Goal: Complete application form: Complete application form

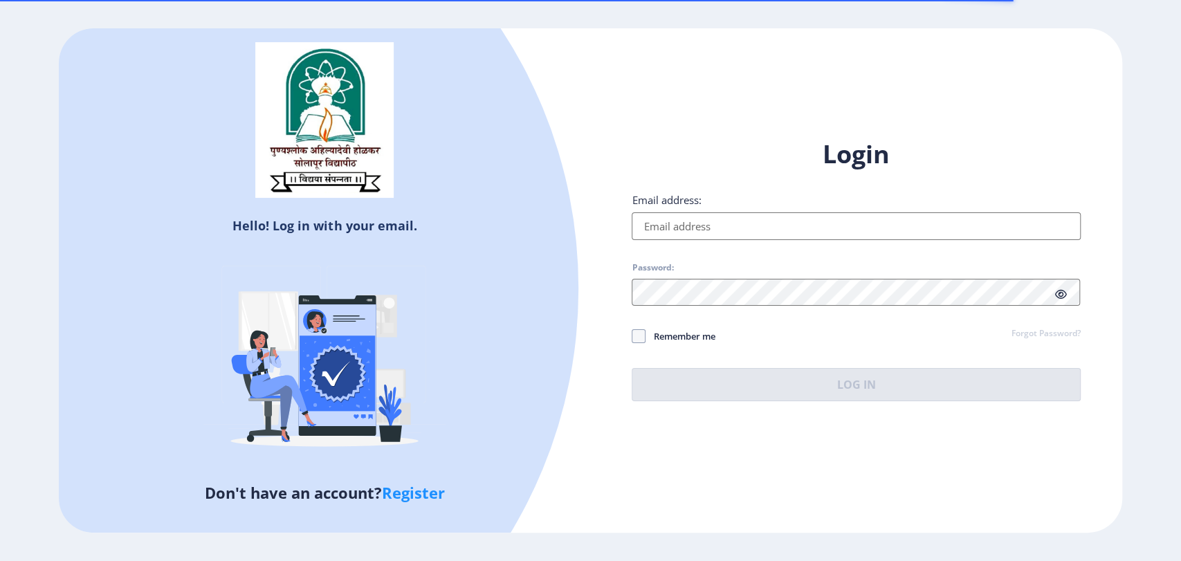
type input "[EMAIL_ADDRESS][DOMAIN_NAME]"
click at [819, 370] on button "Log In" at bounding box center [856, 384] width 448 height 33
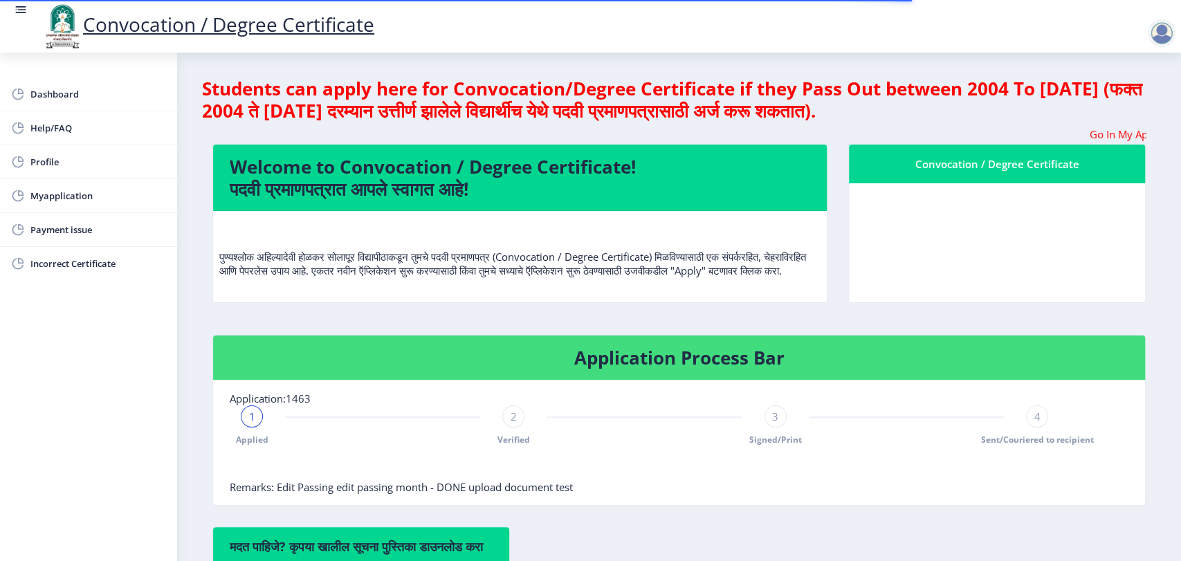
click at [1158, 27] on div at bounding box center [1162, 33] width 28 height 28
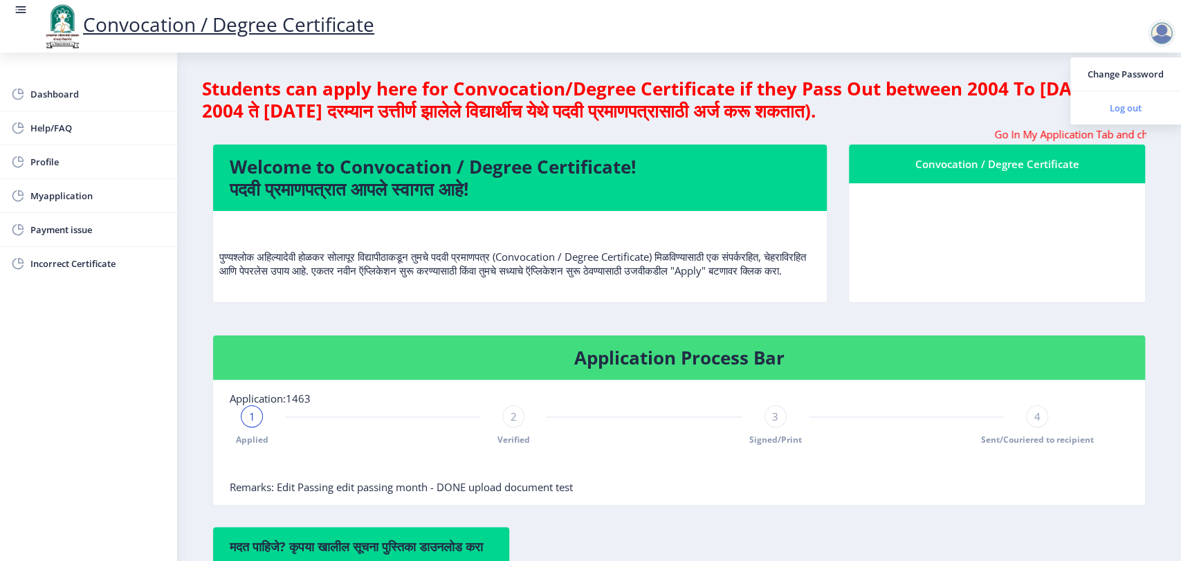
click at [1124, 107] on span "Log out" at bounding box center [1126, 108] width 89 height 17
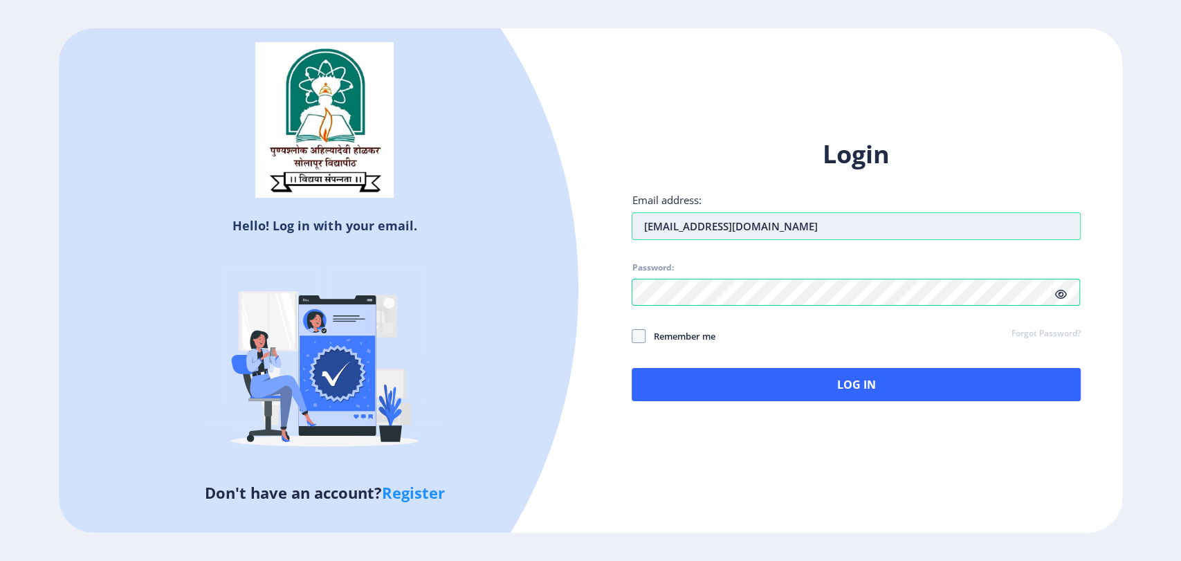
click at [752, 231] on input "[EMAIL_ADDRESS][DOMAIN_NAME]" at bounding box center [856, 226] width 448 height 28
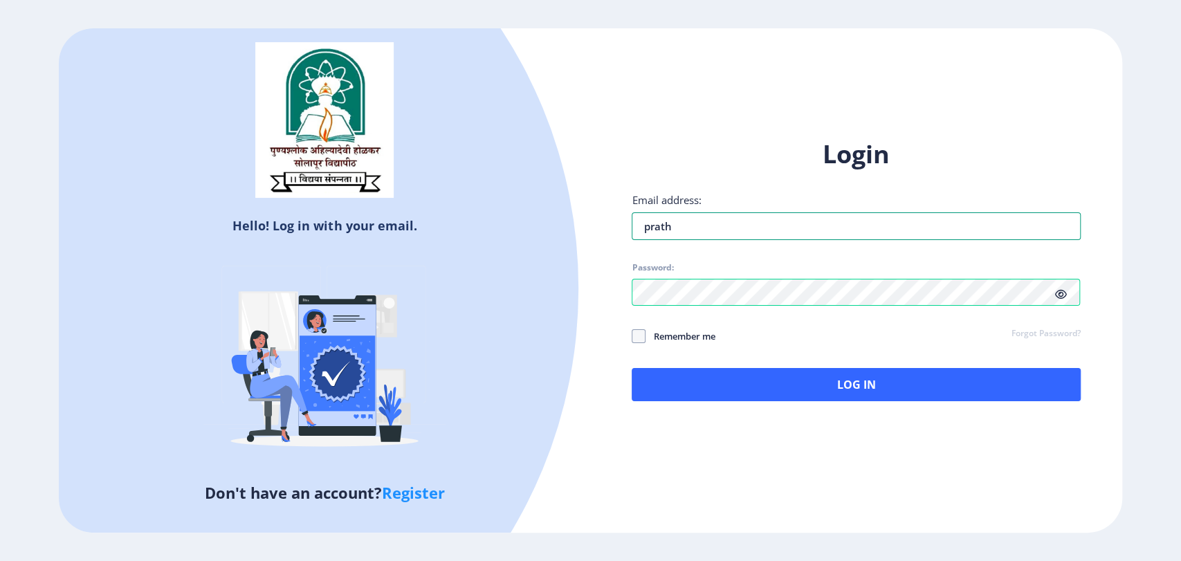
type input "[EMAIL_ADDRESS]"
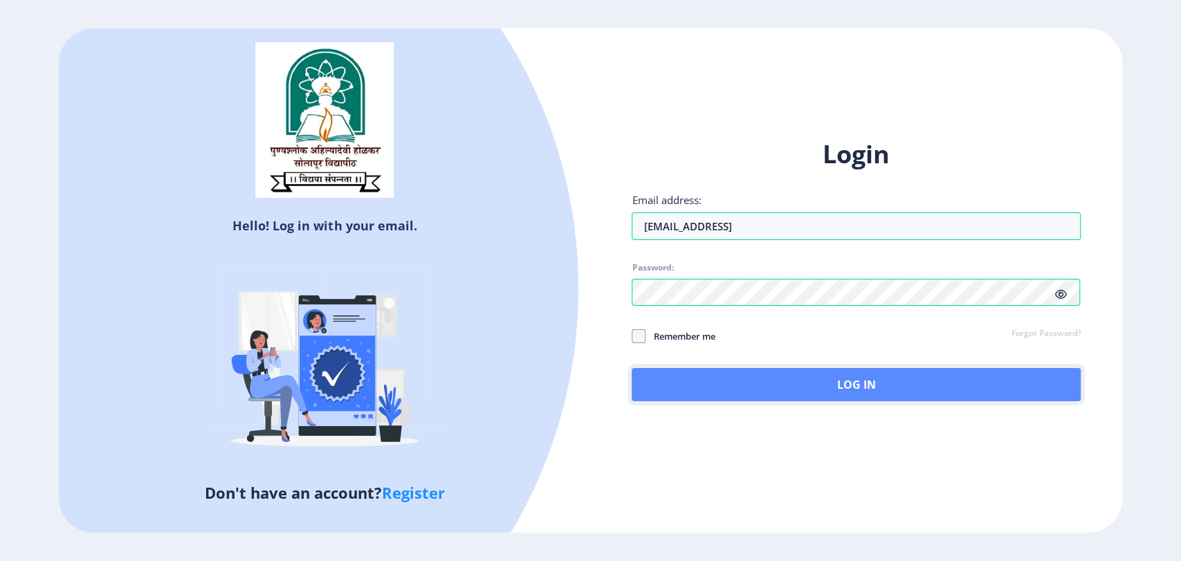
click at [807, 378] on button "Log In" at bounding box center [856, 384] width 448 height 33
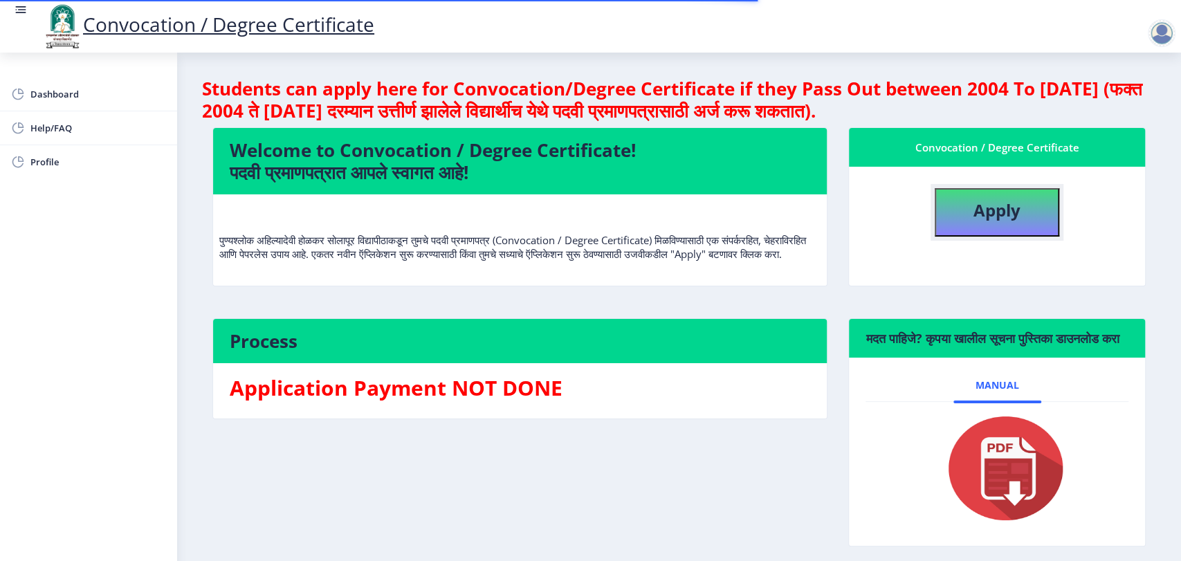
click at [993, 218] on b "Apply" at bounding box center [997, 210] width 47 height 23
select select
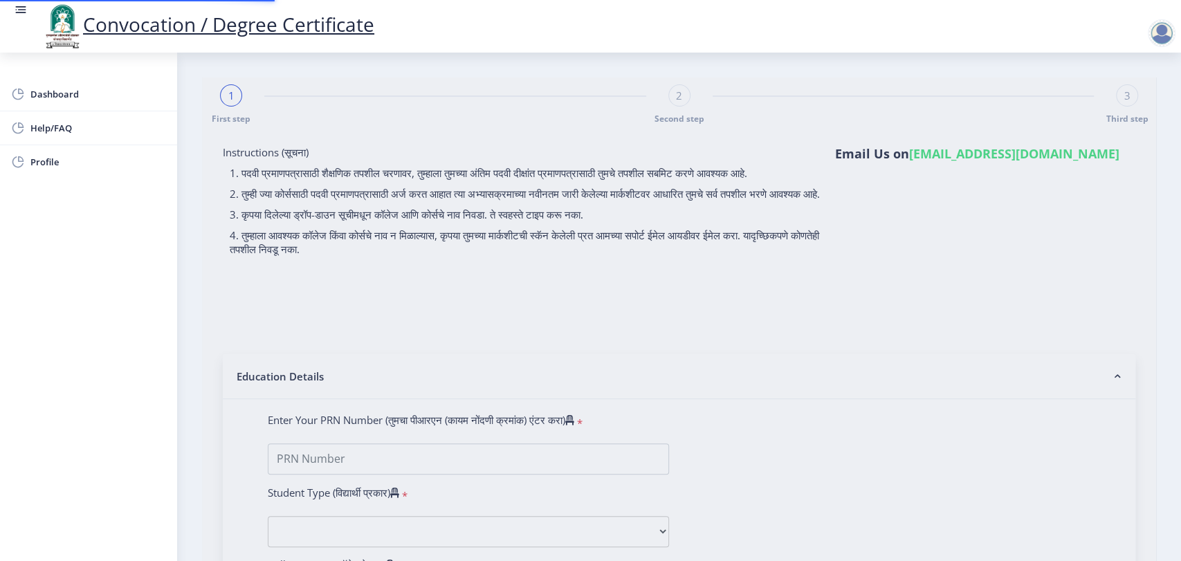
type input "[PERSON_NAME] [PERSON_NAME]"
type input "ok"
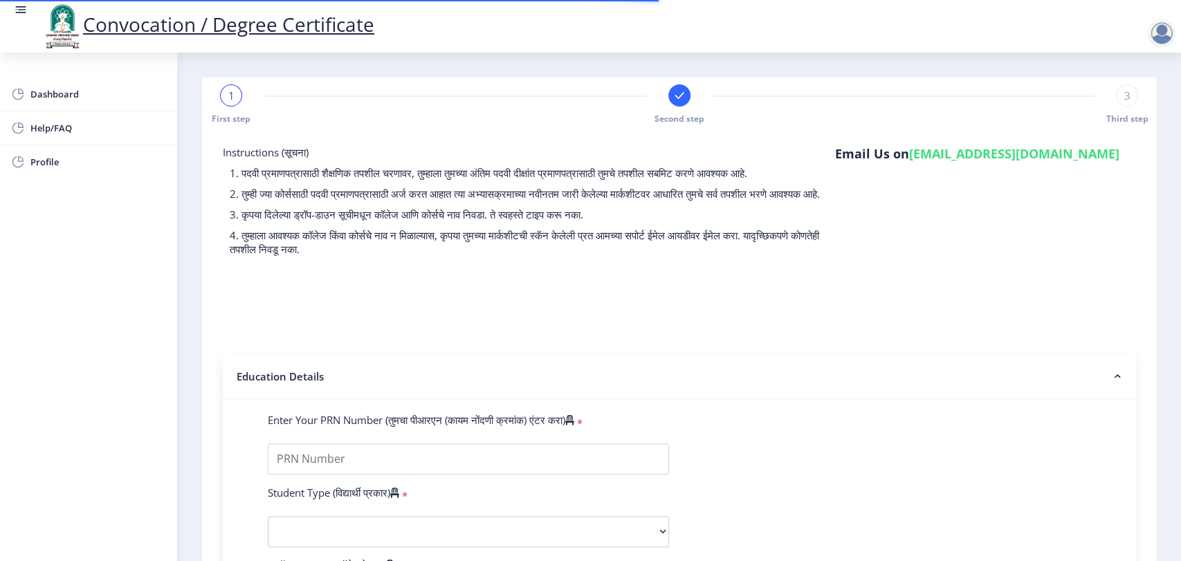
type input "2014032500196064"
select select "Regular"
select select "2018"
select select "March"
select select "Grade B+"
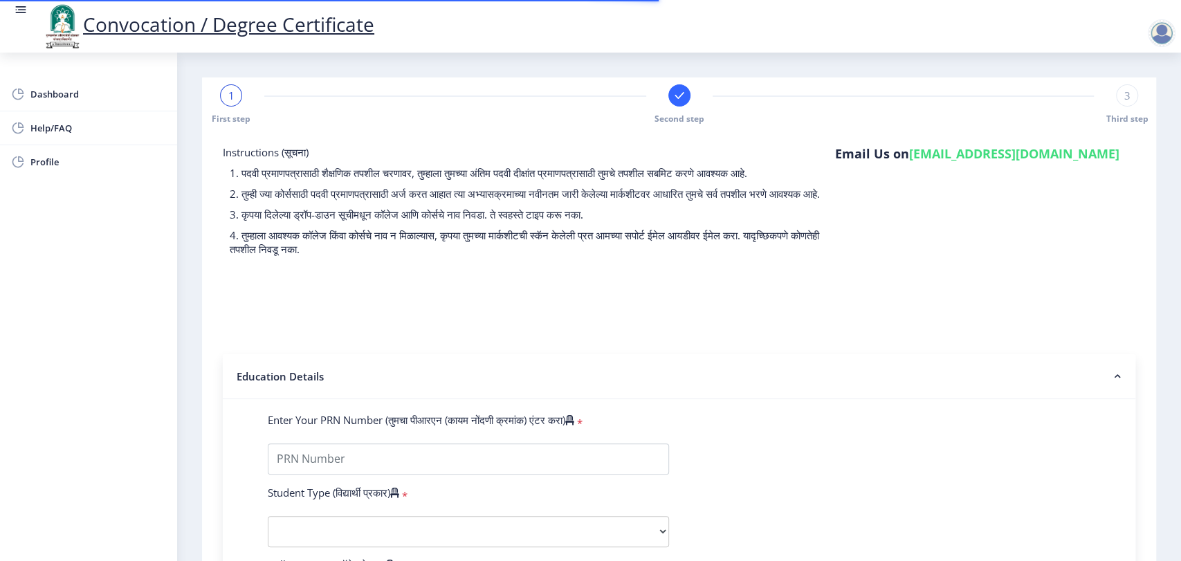
type input "12654"
type input "[PERSON_NAME] [PERSON_NAME]"
type input "INDIRA"
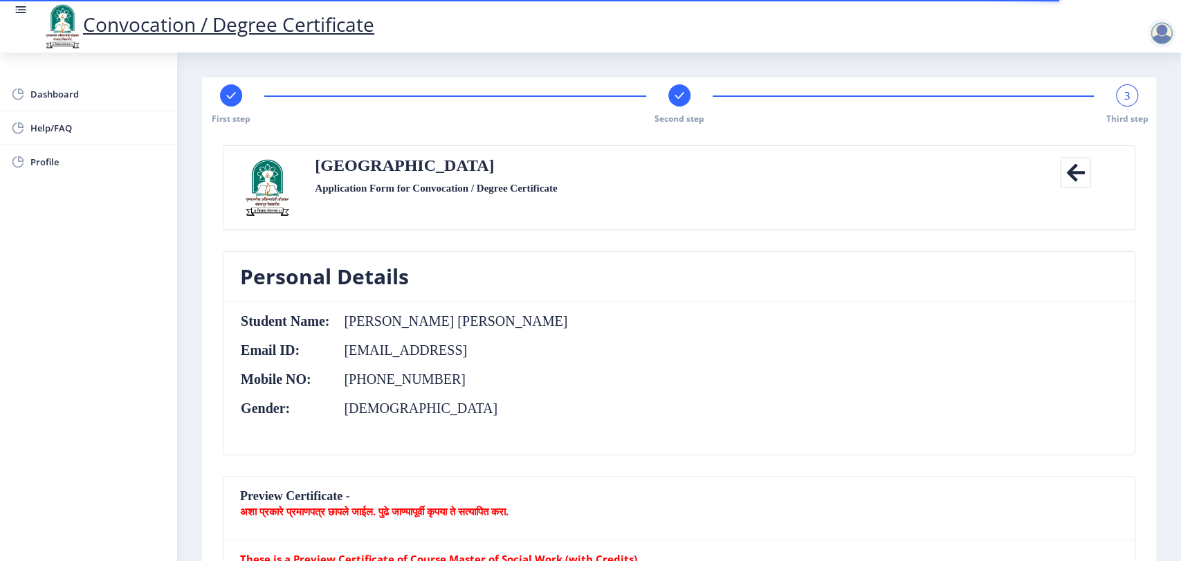
click at [228, 92] on rect at bounding box center [231, 96] width 14 height 14
select select "Regular"
select select "2018"
select select "March"
select select "Grade B+"
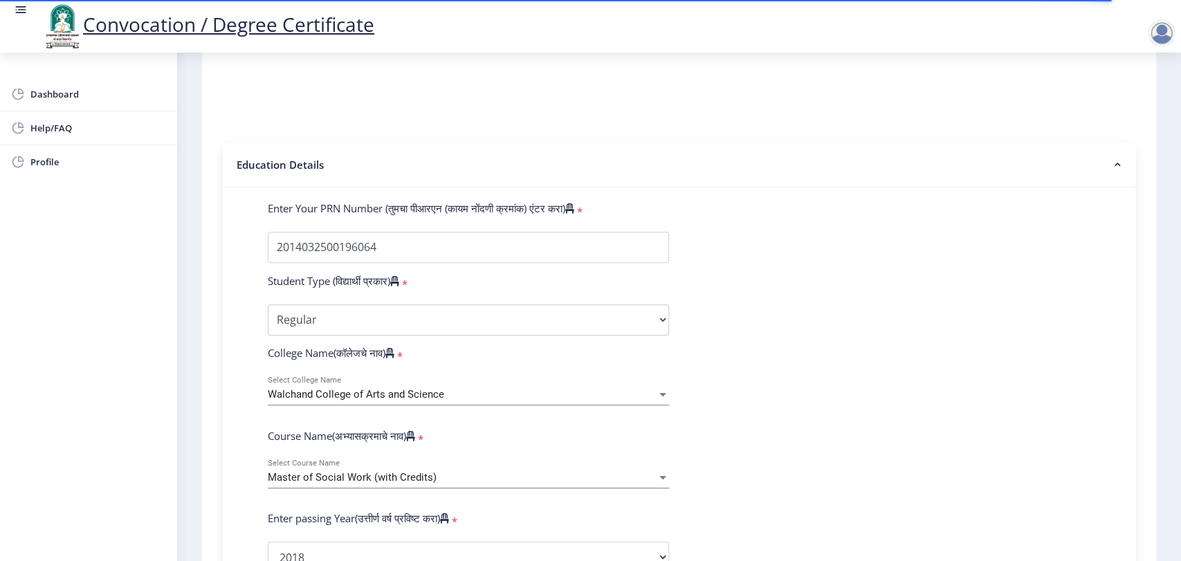
scroll to position [307, 0]
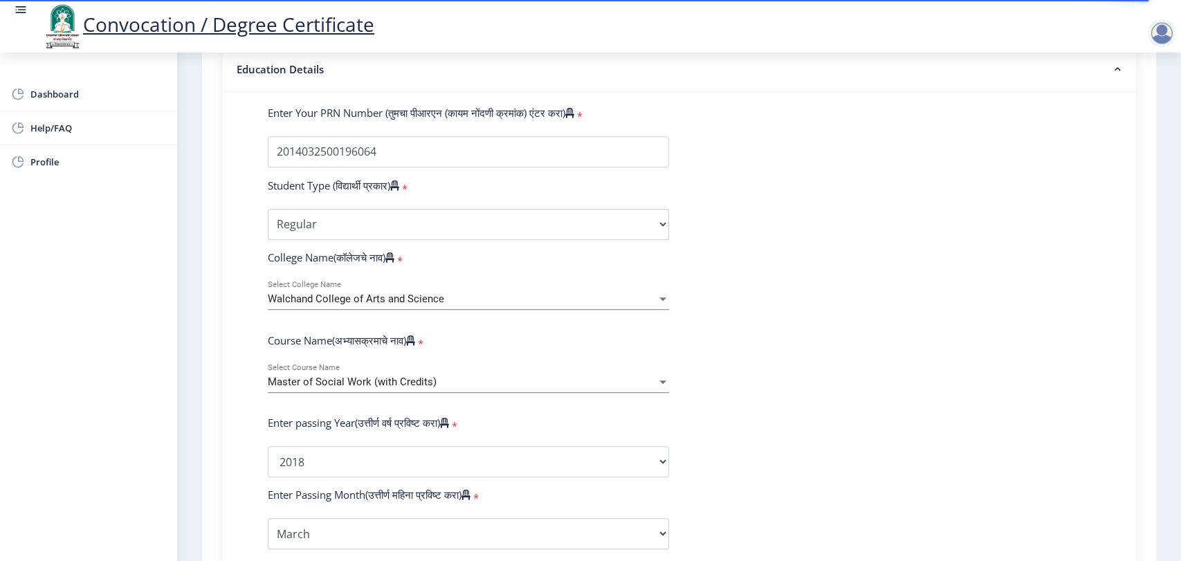
click at [414, 305] on span "Walchand College of Arts and Science" at bounding box center [356, 299] width 176 height 12
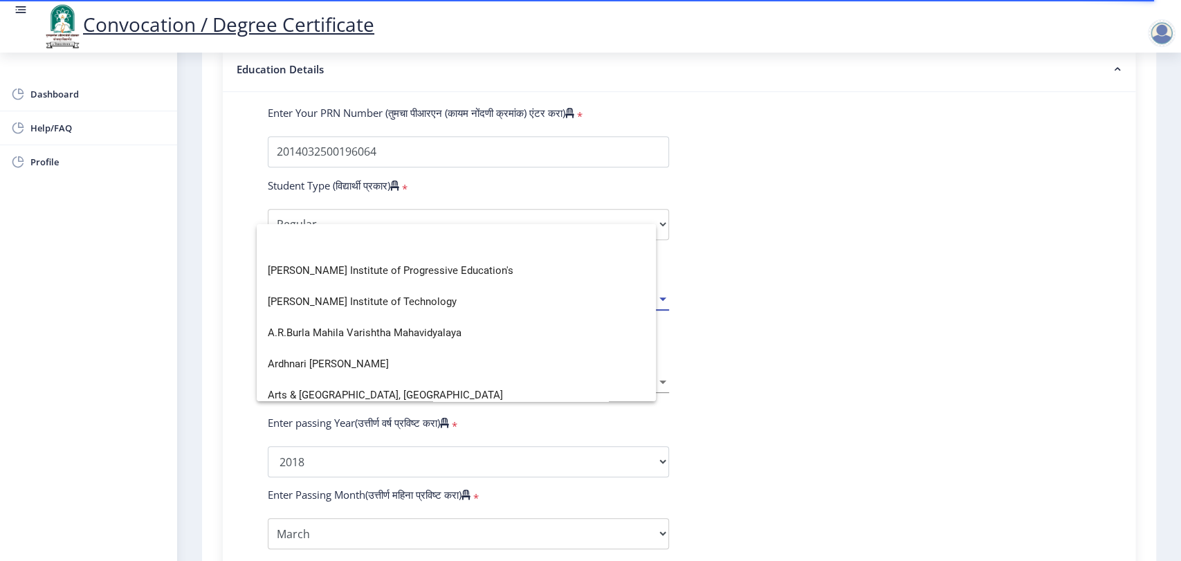
scroll to position [0, 0]
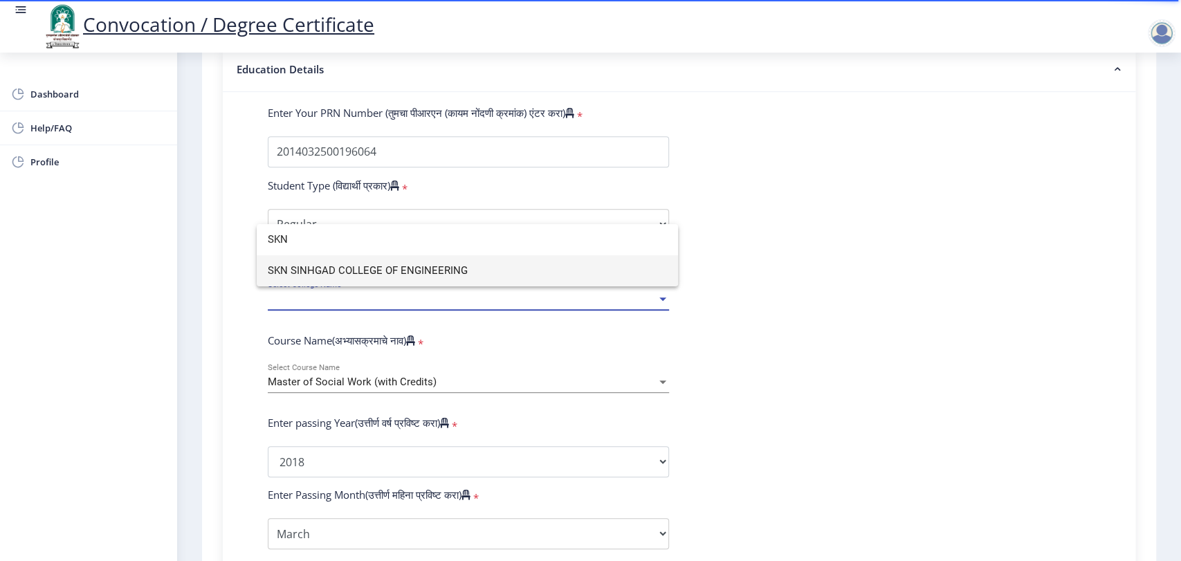
type input "SKN"
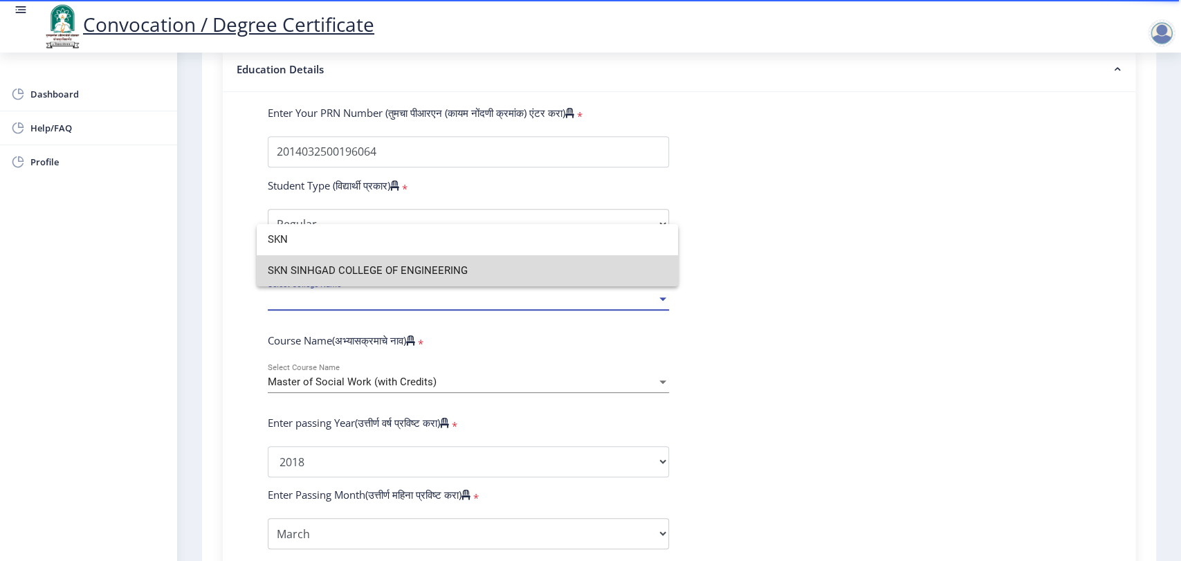
click at [459, 268] on span "SKN SINHGAD COLLEGE OF ENGINEERING" at bounding box center [467, 270] width 399 height 31
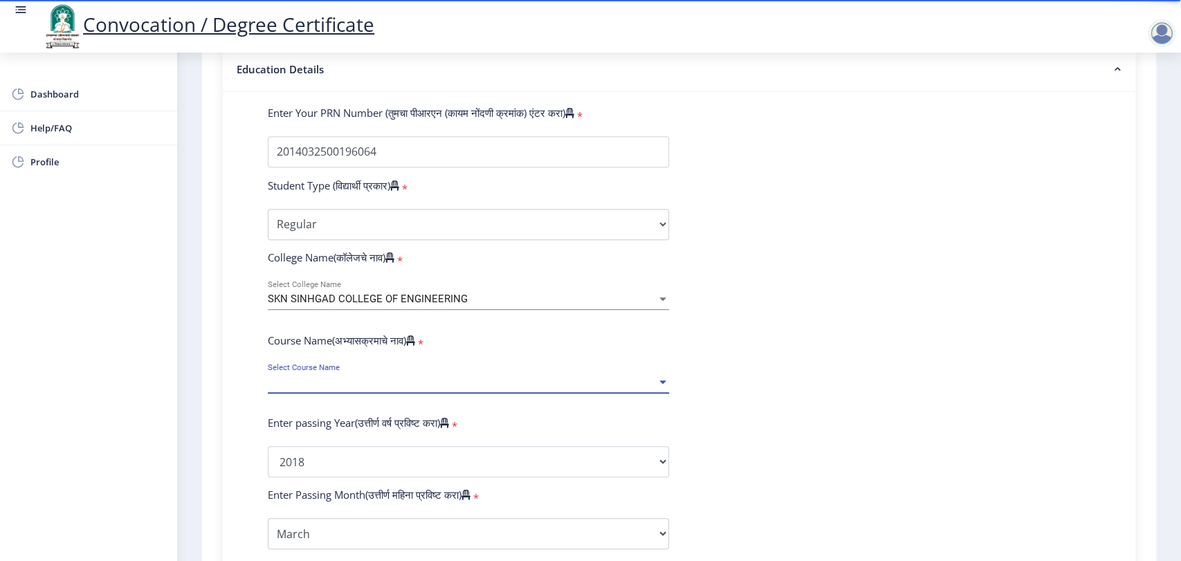
click at [419, 388] on span "Select Course Name" at bounding box center [462, 382] width 389 height 12
